Goal: Task Accomplishment & Management: Use online tool/utility

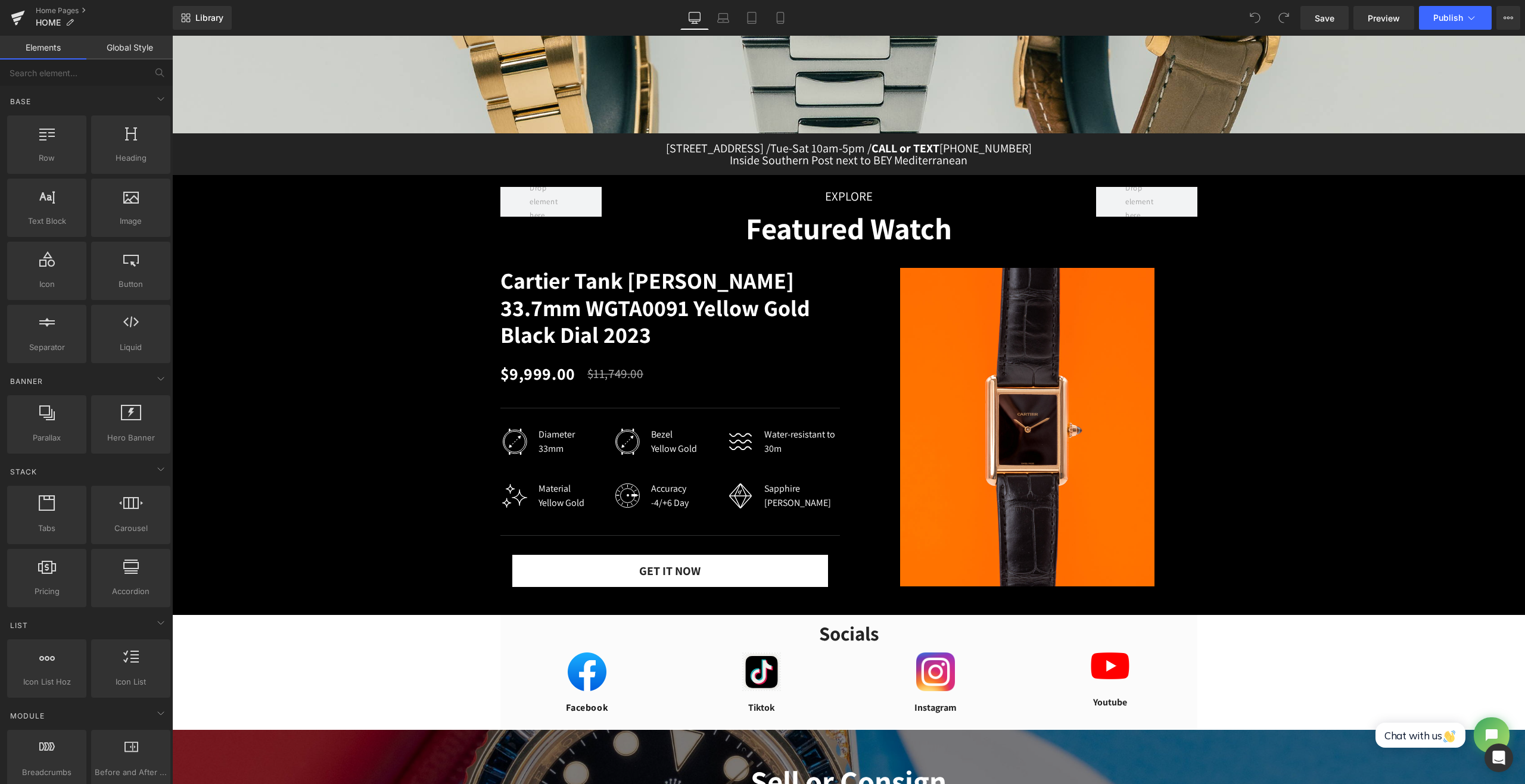
scroll to position [320, 0]
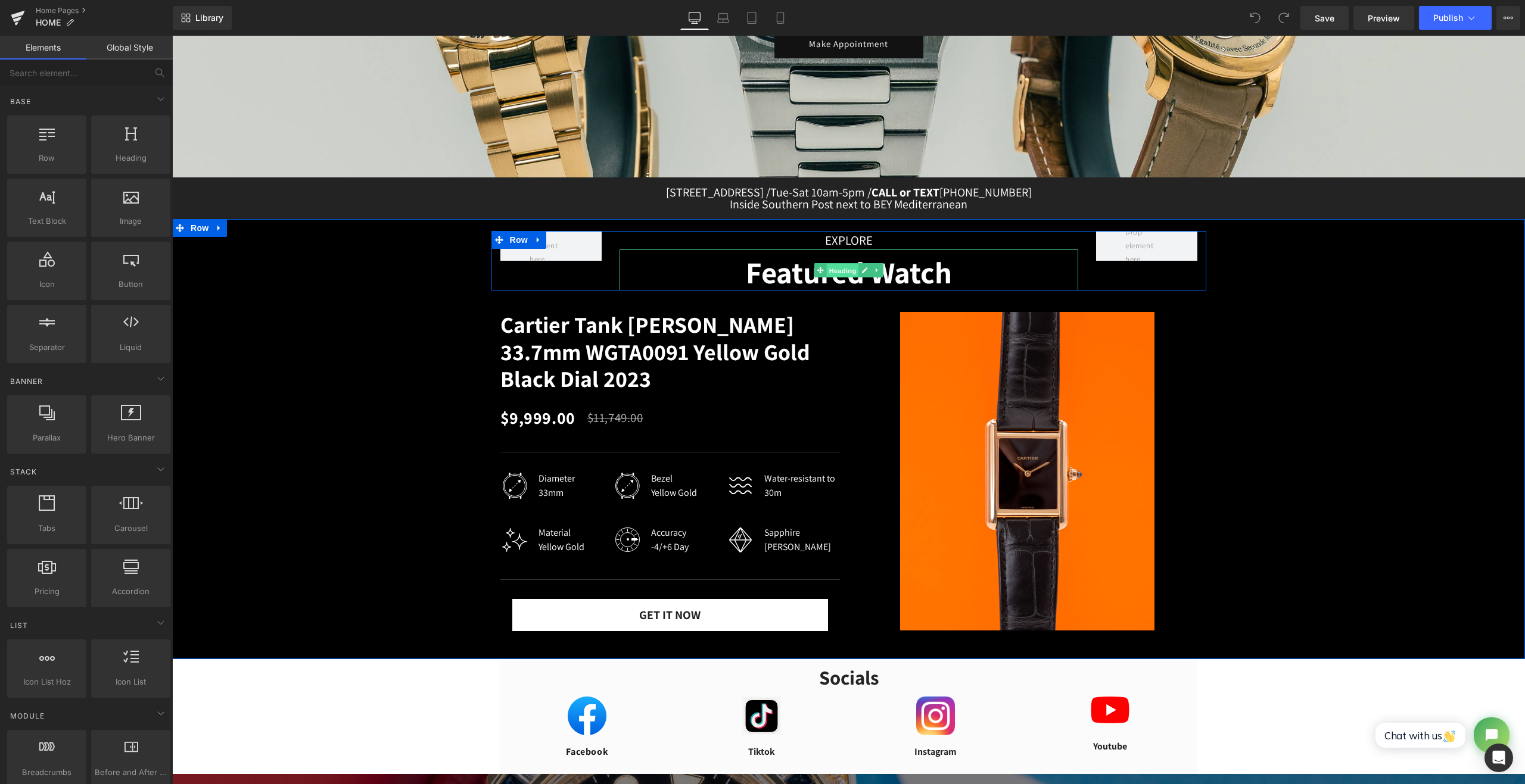
click at [840, 271] on span "Heading" at bounding box center [842, 270] width 32 height 14
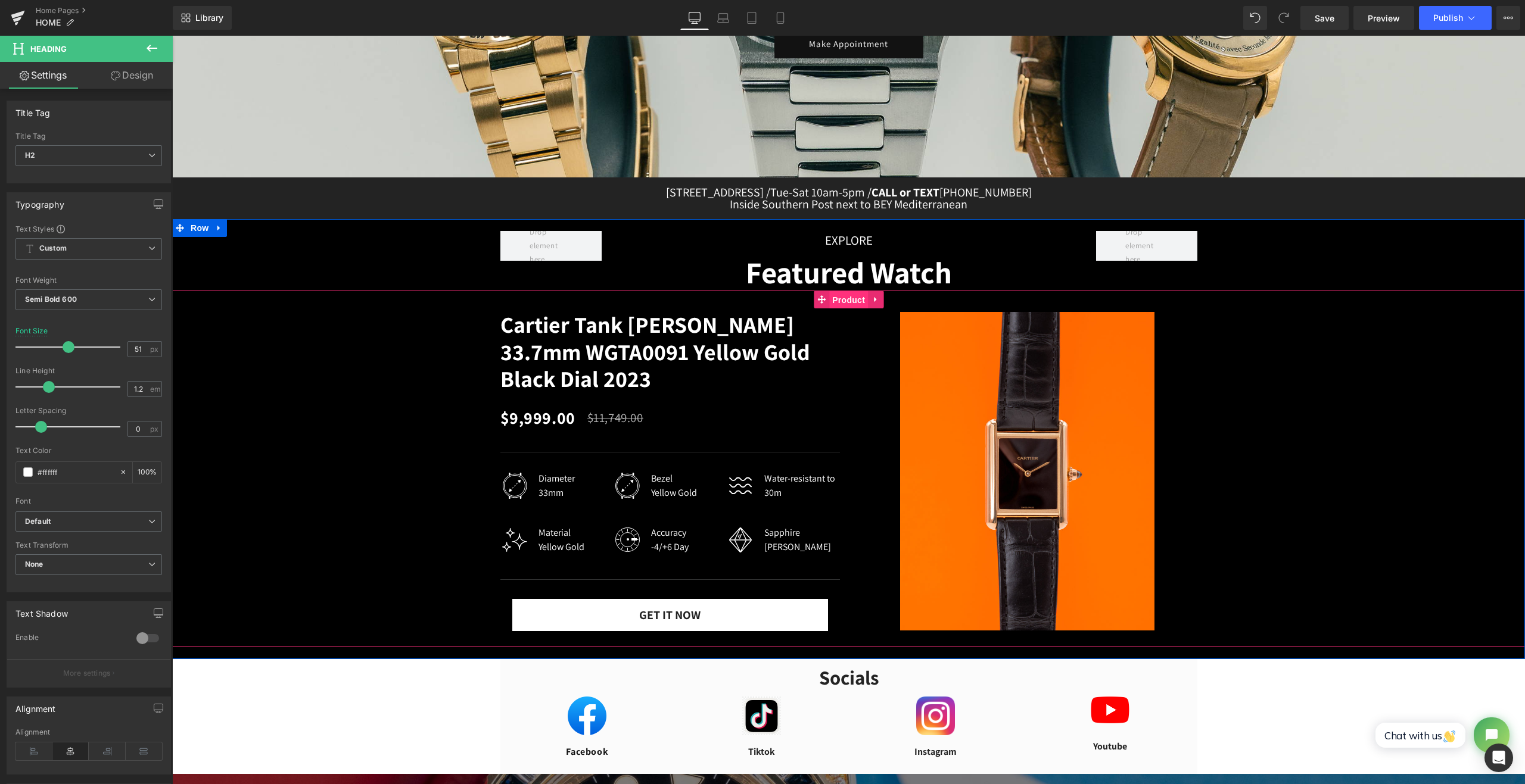
click at [841, 306] on span "Product" at bounding box center [848, 300] width 39 height 18
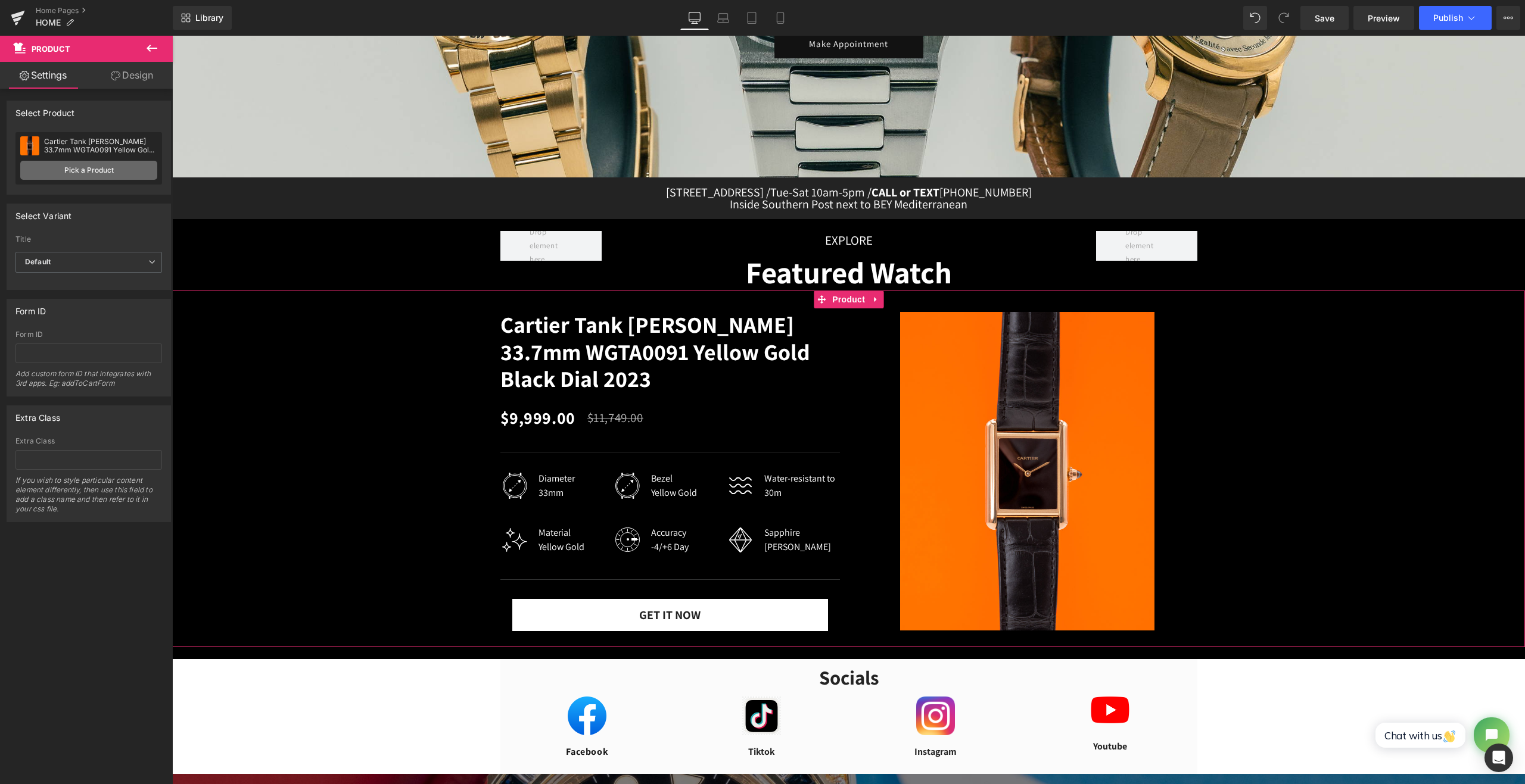
click at [90, 169] on link "Pick a Product" at bounding box center [89, 170] width 137 height 19
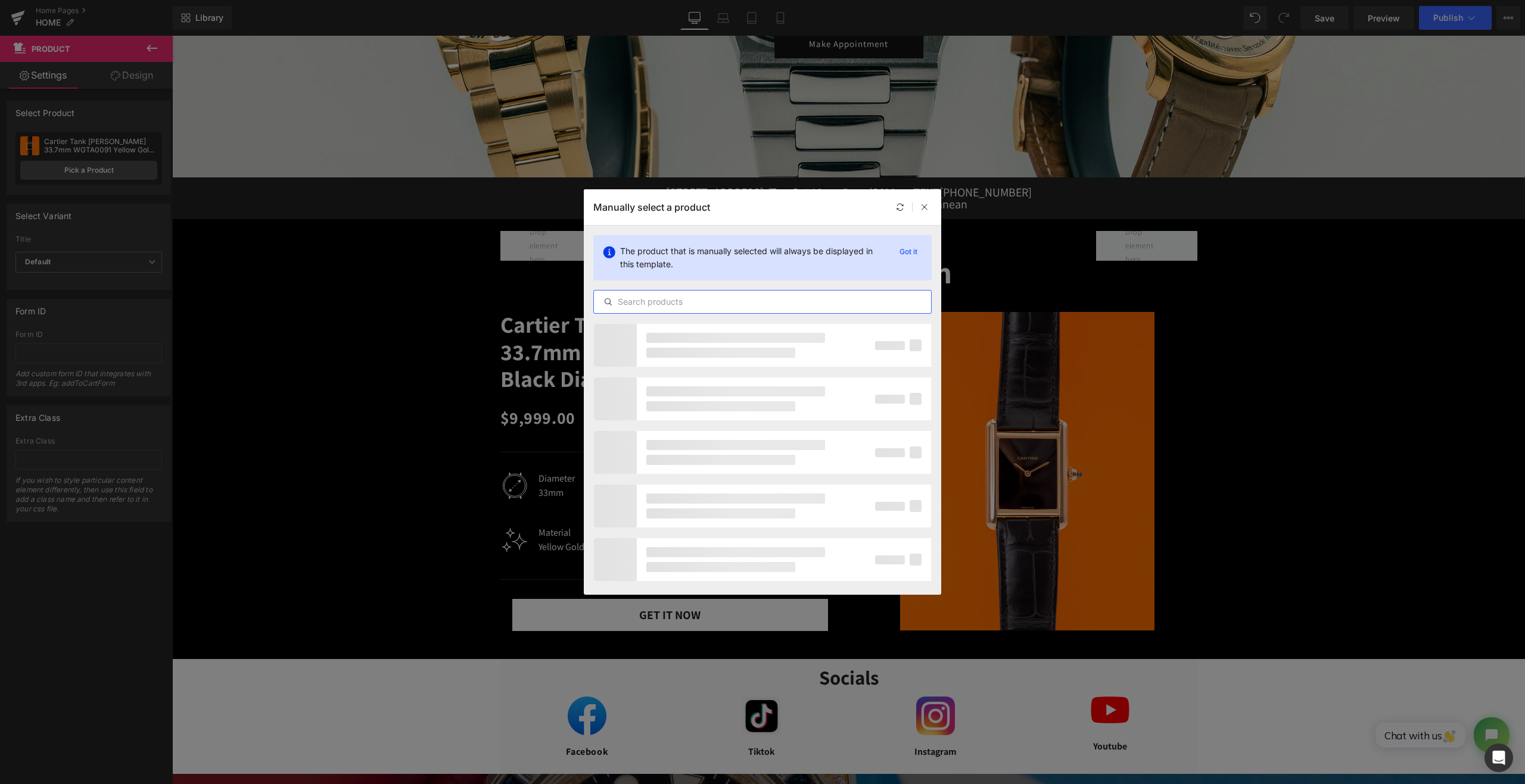
click at [761, 302] on input "text" at bounding box center [762, 301] width 337 height 14
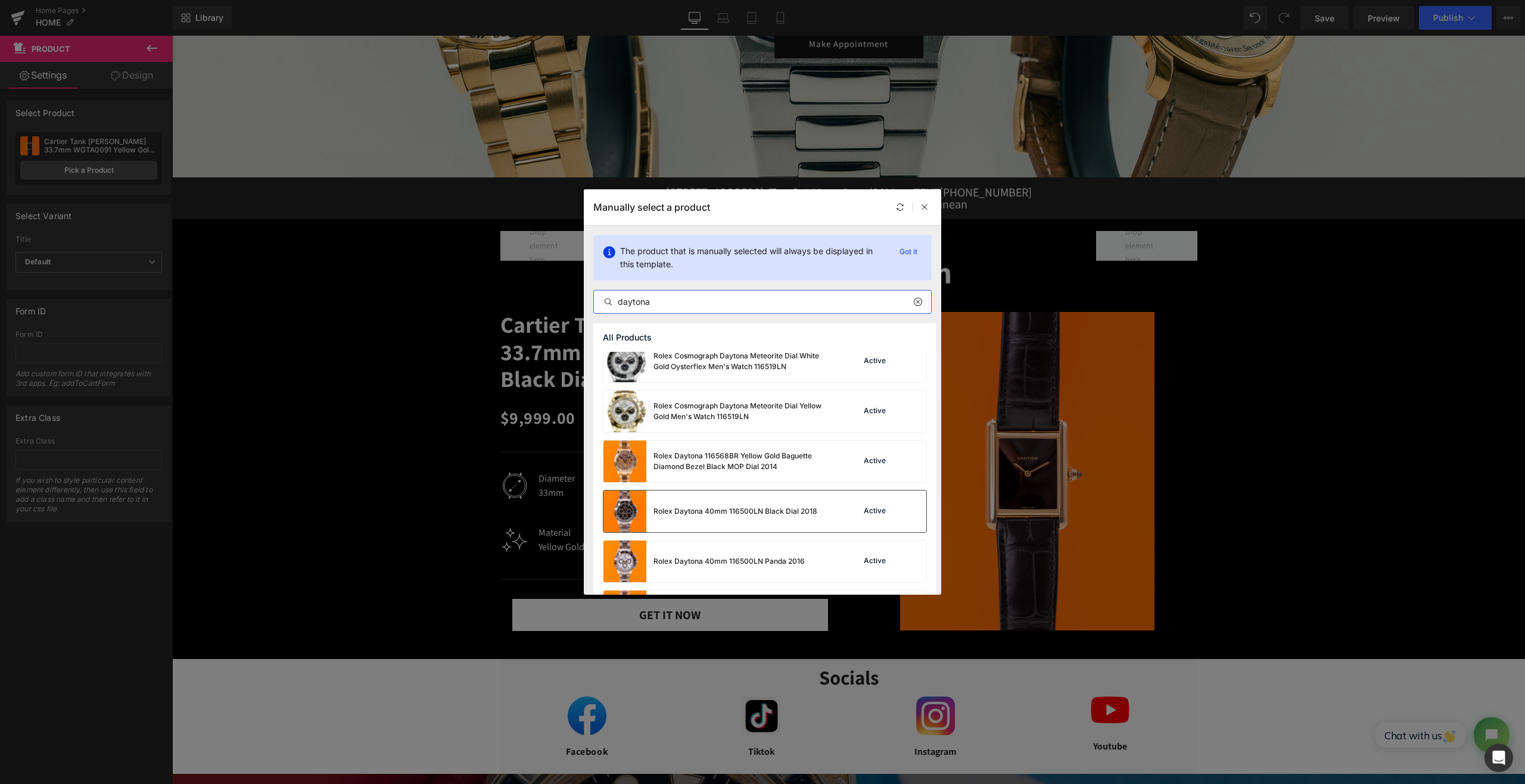
scroll to position [1306, 0]
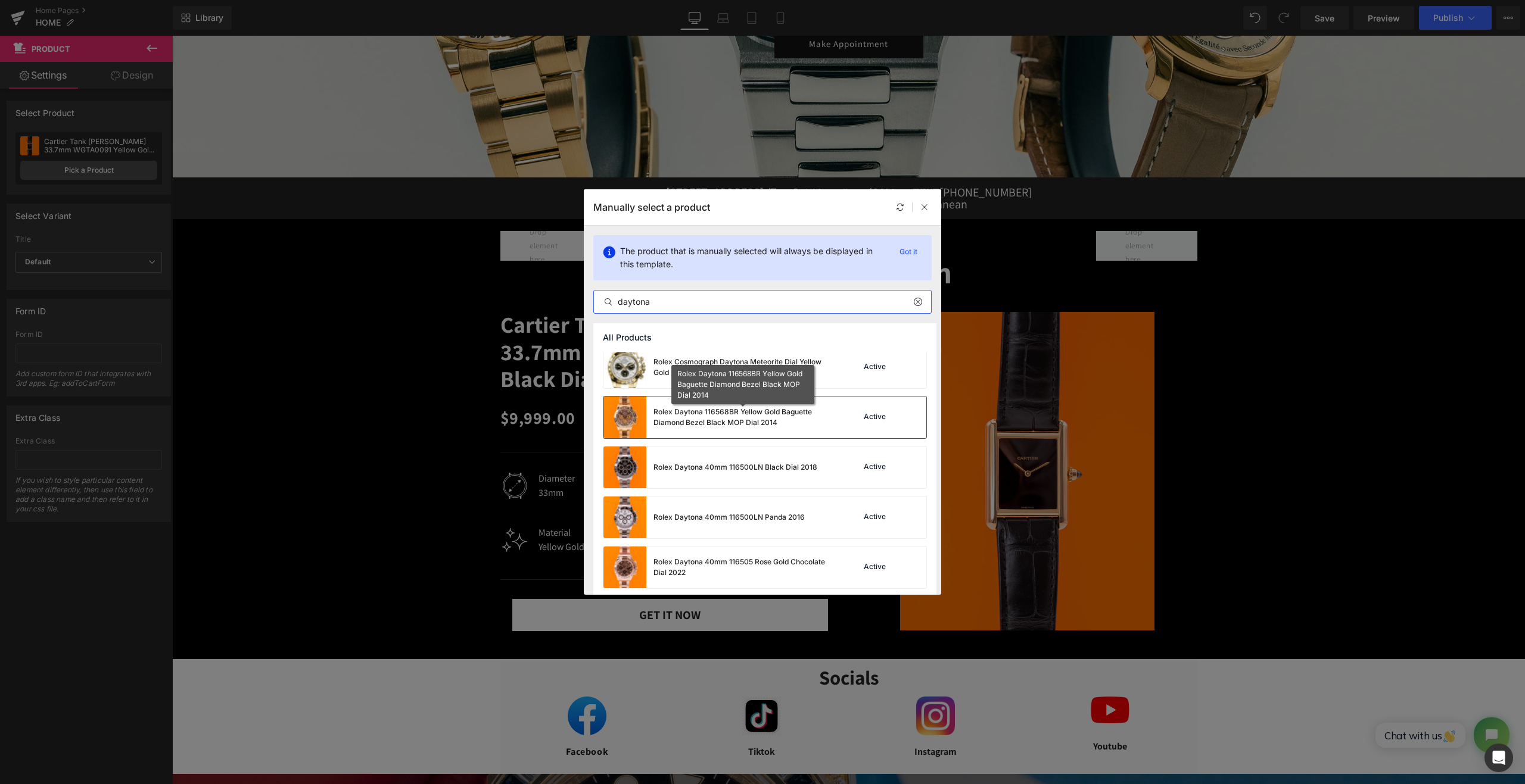
type input "daytona"
click at [778, 414] on div "Rolex Daytona 116568BR Yellow Gold Baguette Diamond Bezel Black MOP Dial 2014" at bounding box center [743, 418] width 179 height 21
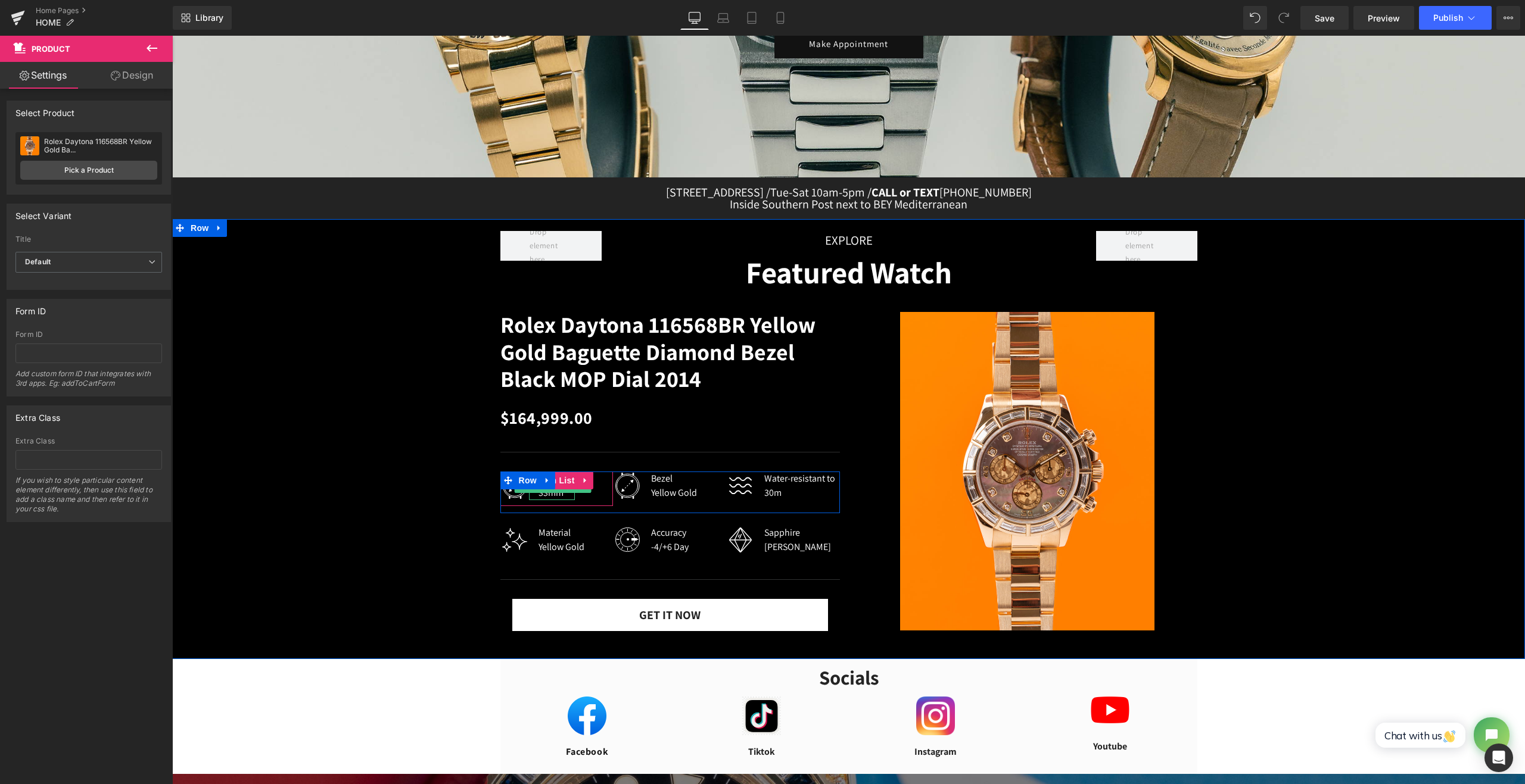
click at [543, 496] on div "33mm" at bounding box center [557, 492] width 37 height 14
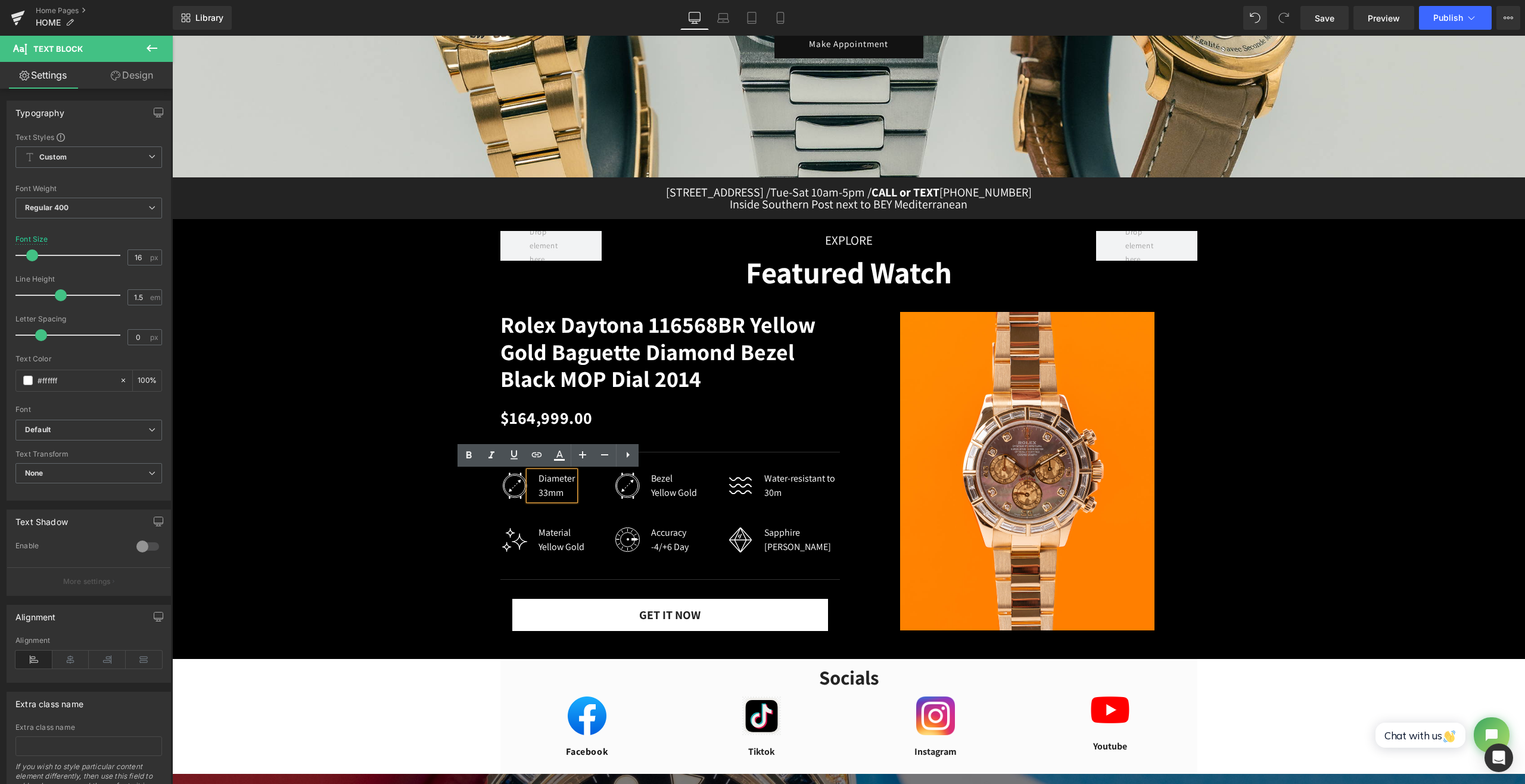
click at [541, 494] on div "33mm" at bounding box center [557, 492] width 37 height 14
click at [766, 497] on div "Water-resistant to 30m" at bounding box center [802, 486] width 75 height 29
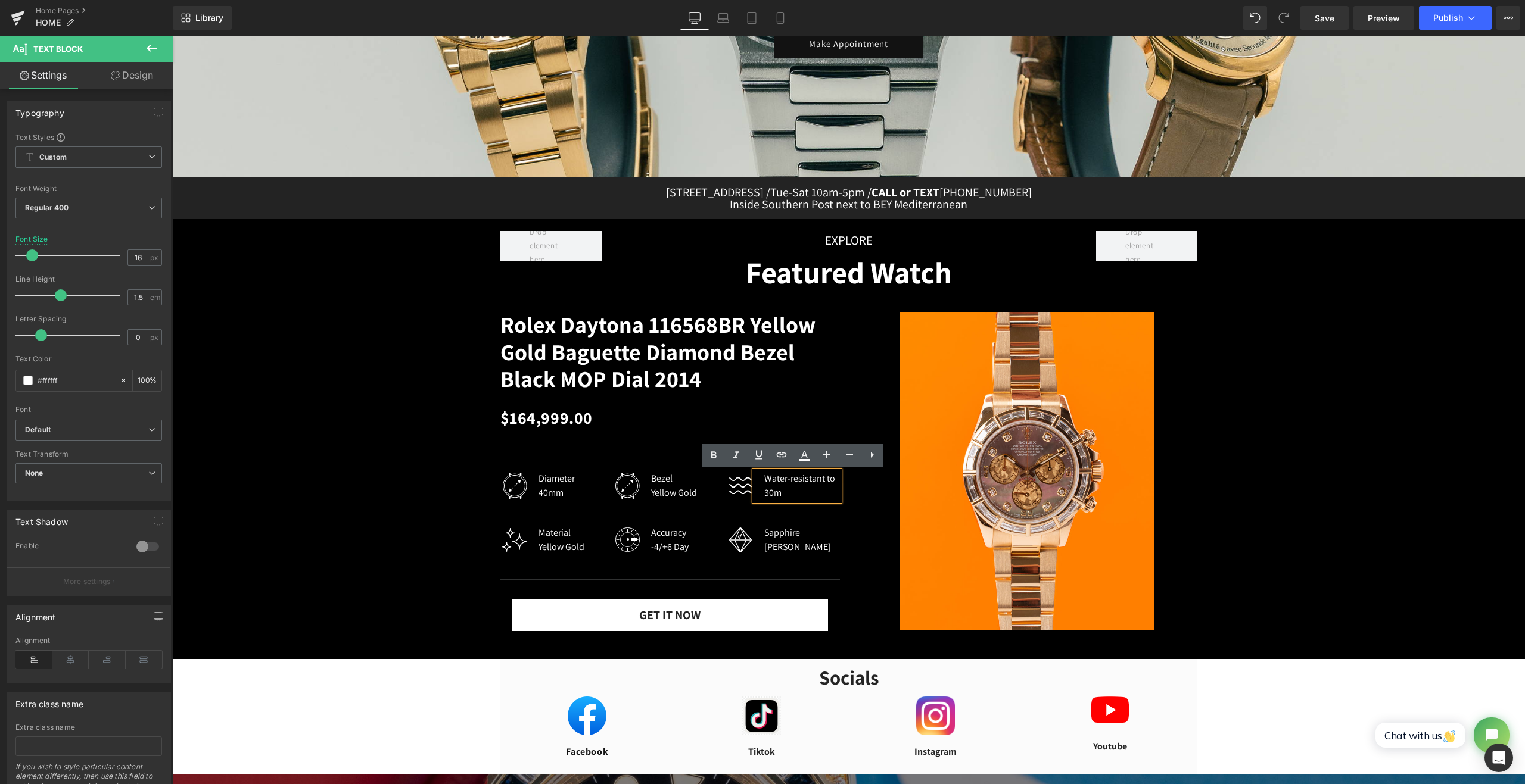
click at [767, 497] on div "Water-resistant to 30m" at bounding box center [802, 486] width 75 height 29
click at [1437, 19] on span "Publish" at bounding box center [1448, 18] width 30 height 9
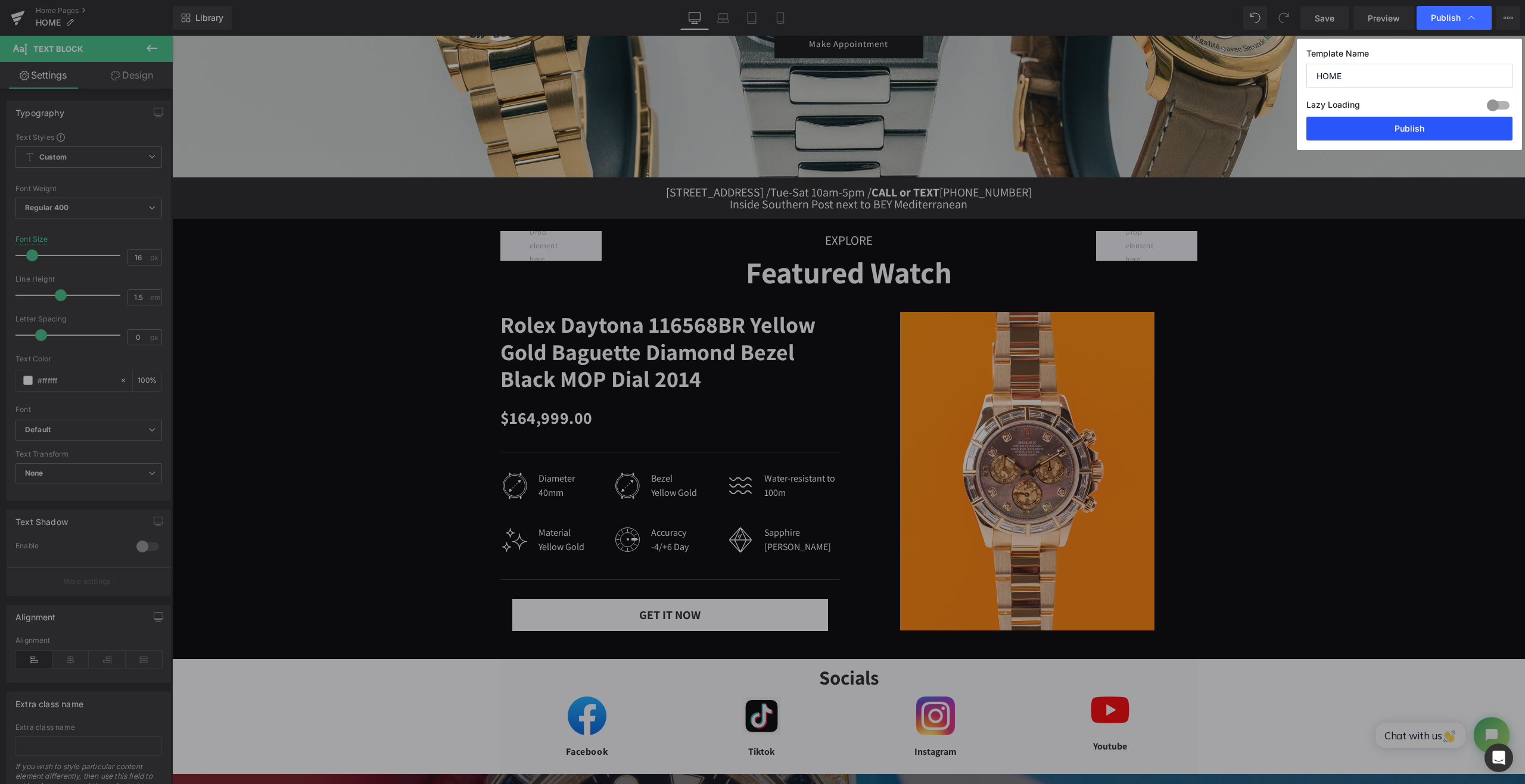
click at [1414, 123] on button "Publish" at bounding box center [1409, 129] width 206 height 24
